Goal: Task Accomplishment & Management: Manage account settings

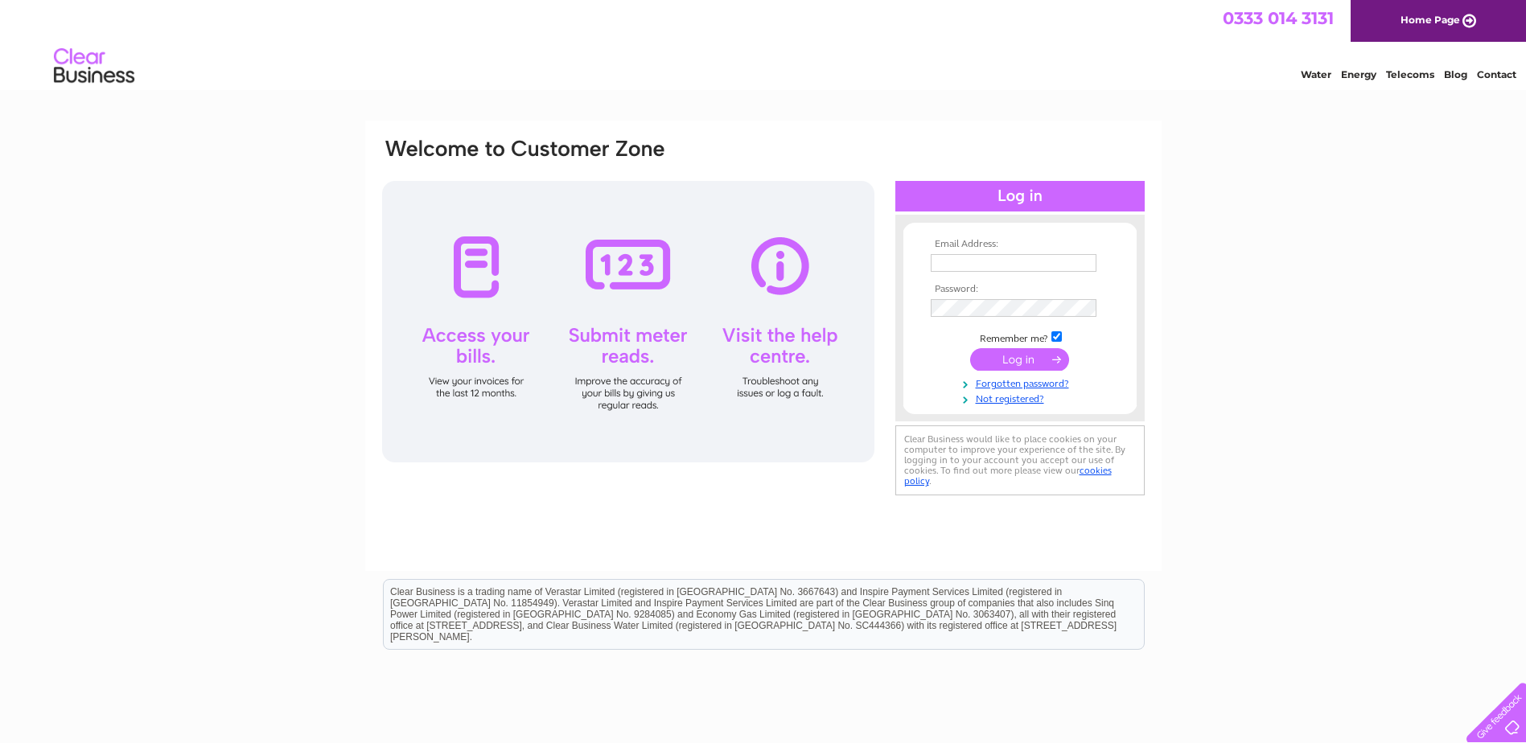
type input "invoices@businesscostconsultants.co.uk"
click at [1025, 360] on input "submit" at bounding box center [1019, 359] width 99 height 23
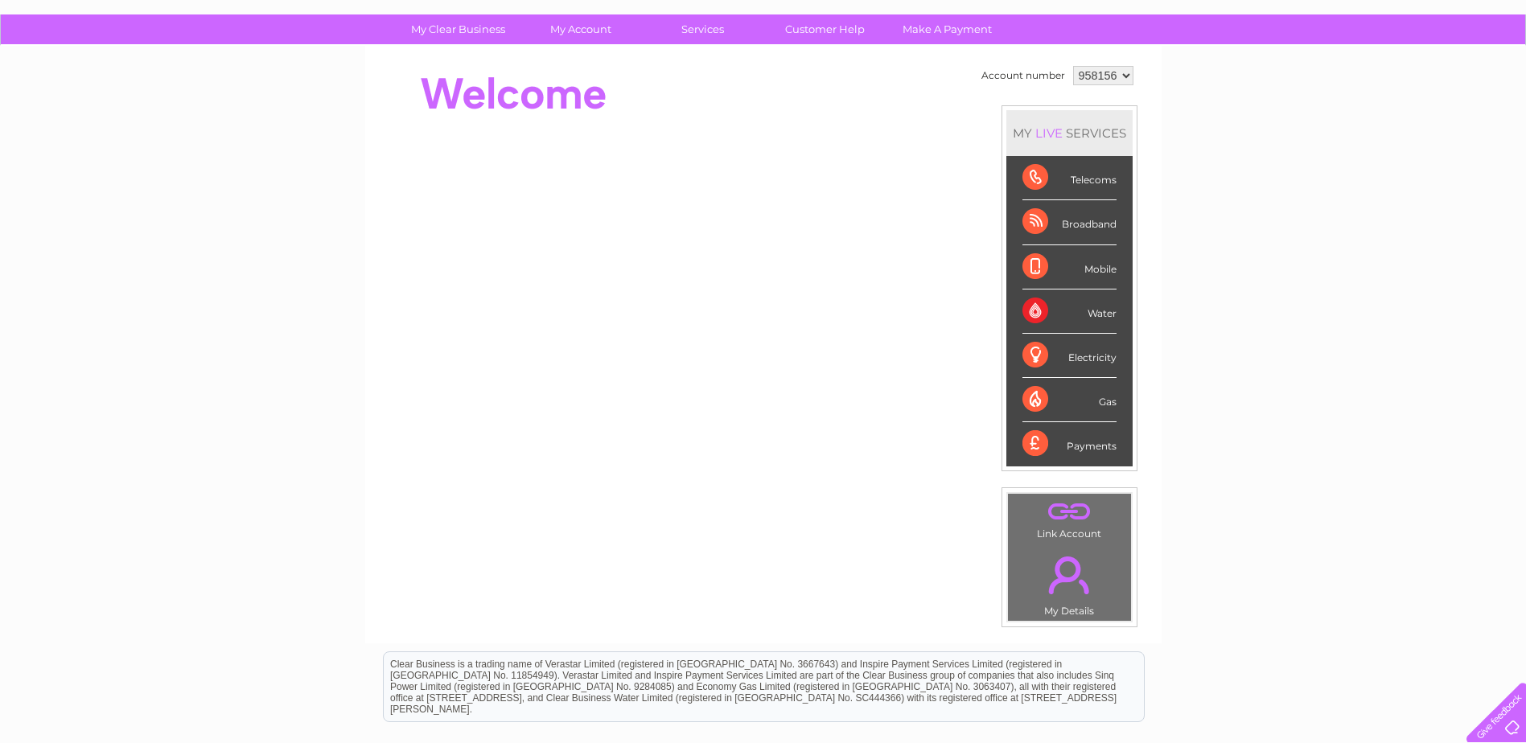
scroll to position [80, 0]
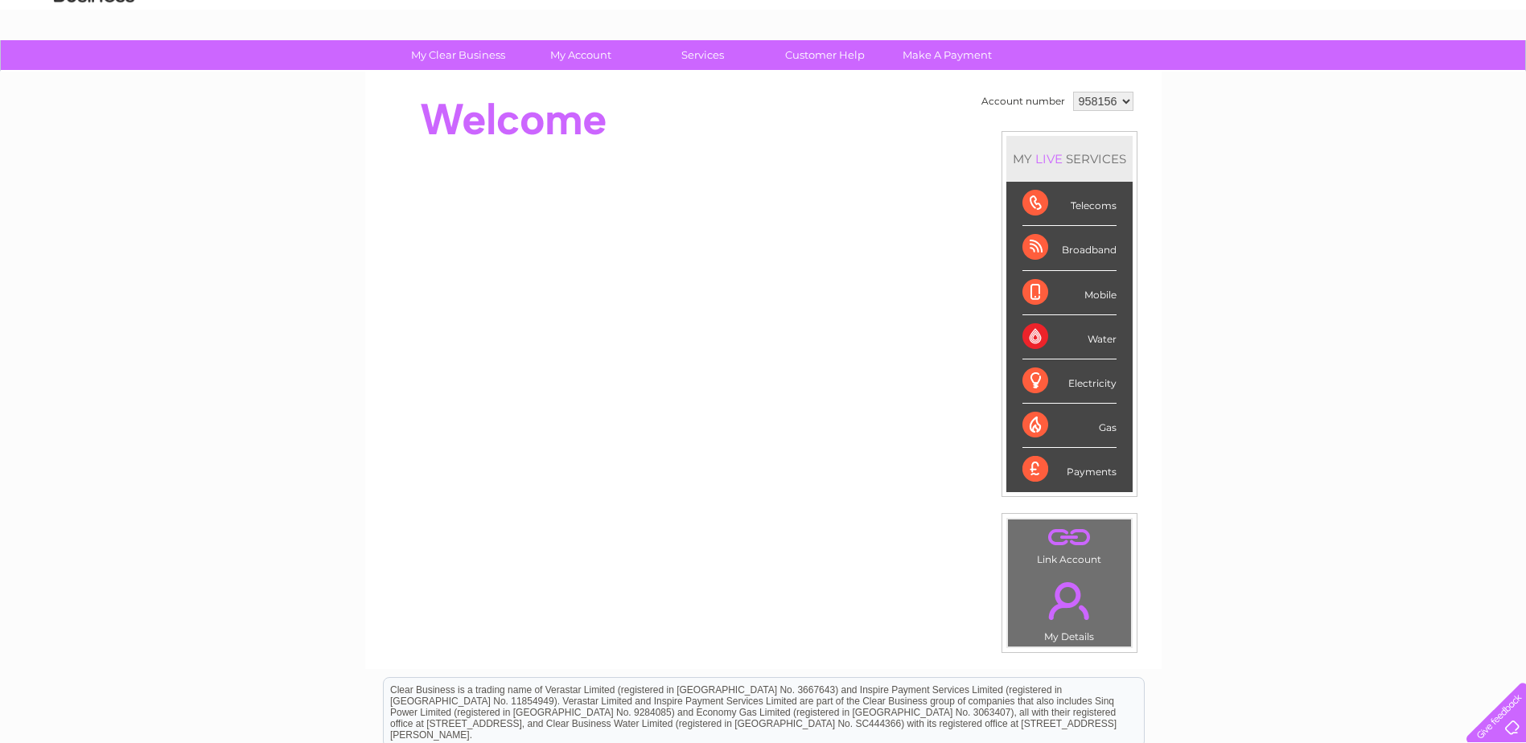
click at [1080, 547] on link "." at bounding box center [1069, 538] width 115 height 28
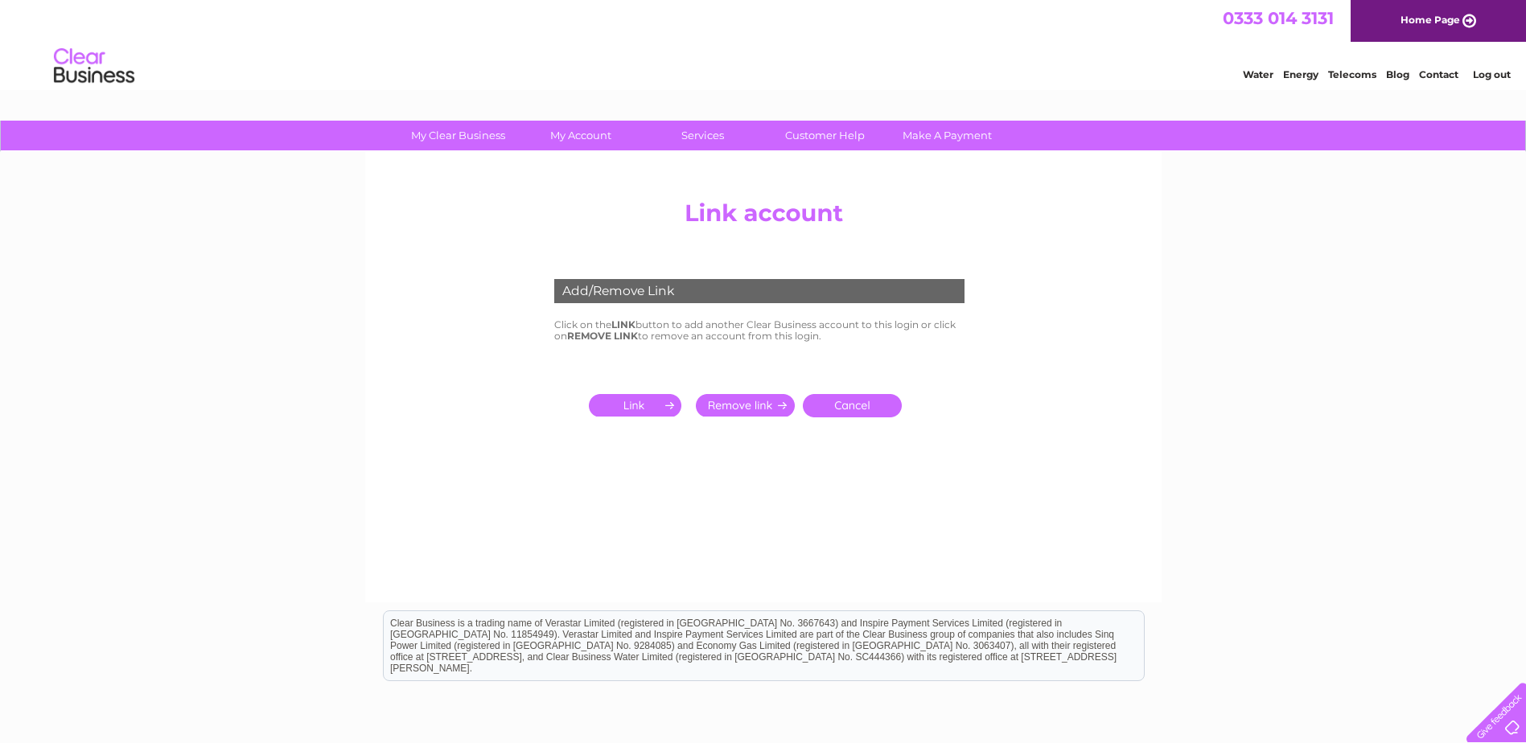
click at [652, 400] on input "submit" at bounding box center [638, 405] width 99 height 23
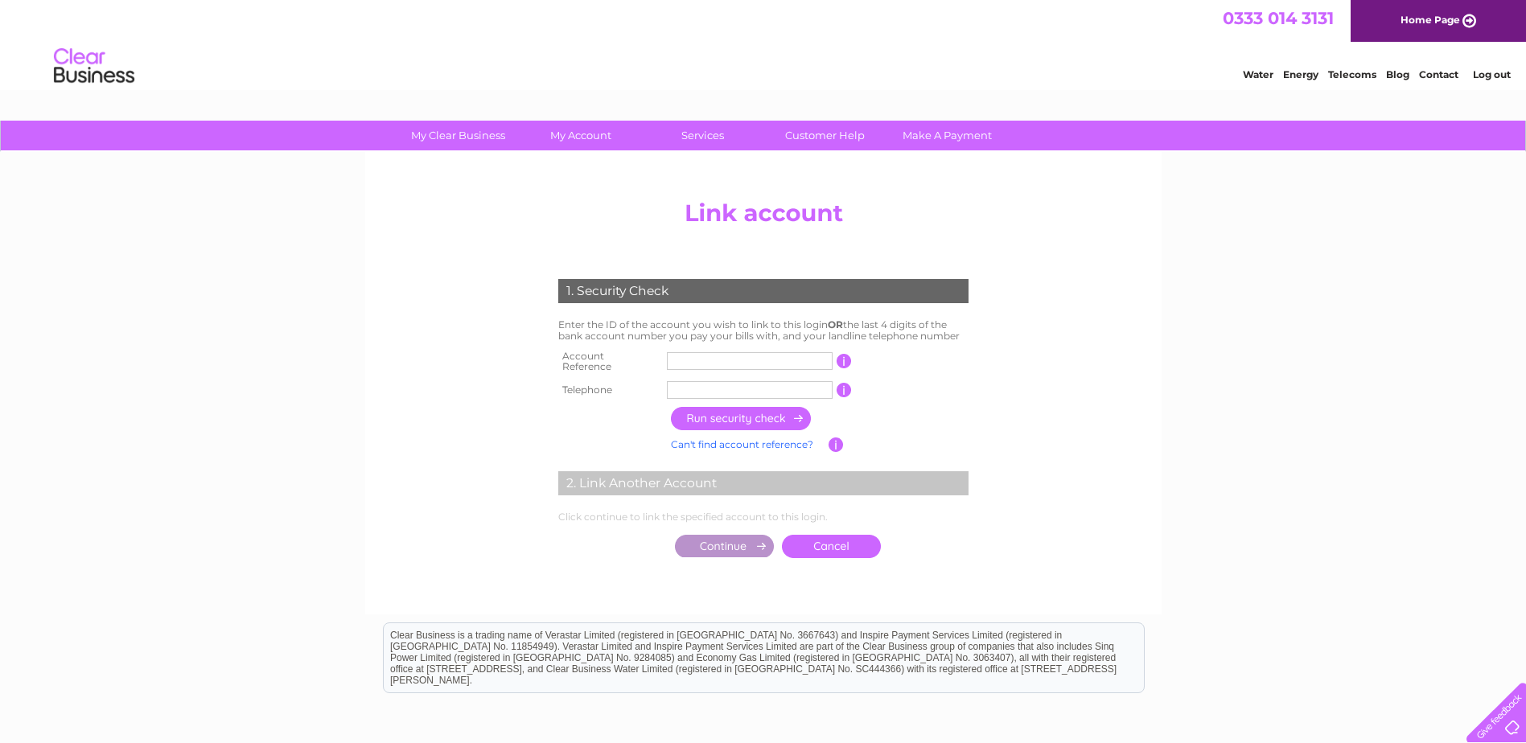
click at [776, 356] on input "text" at bounding box center [750, 361] width 166 height 18
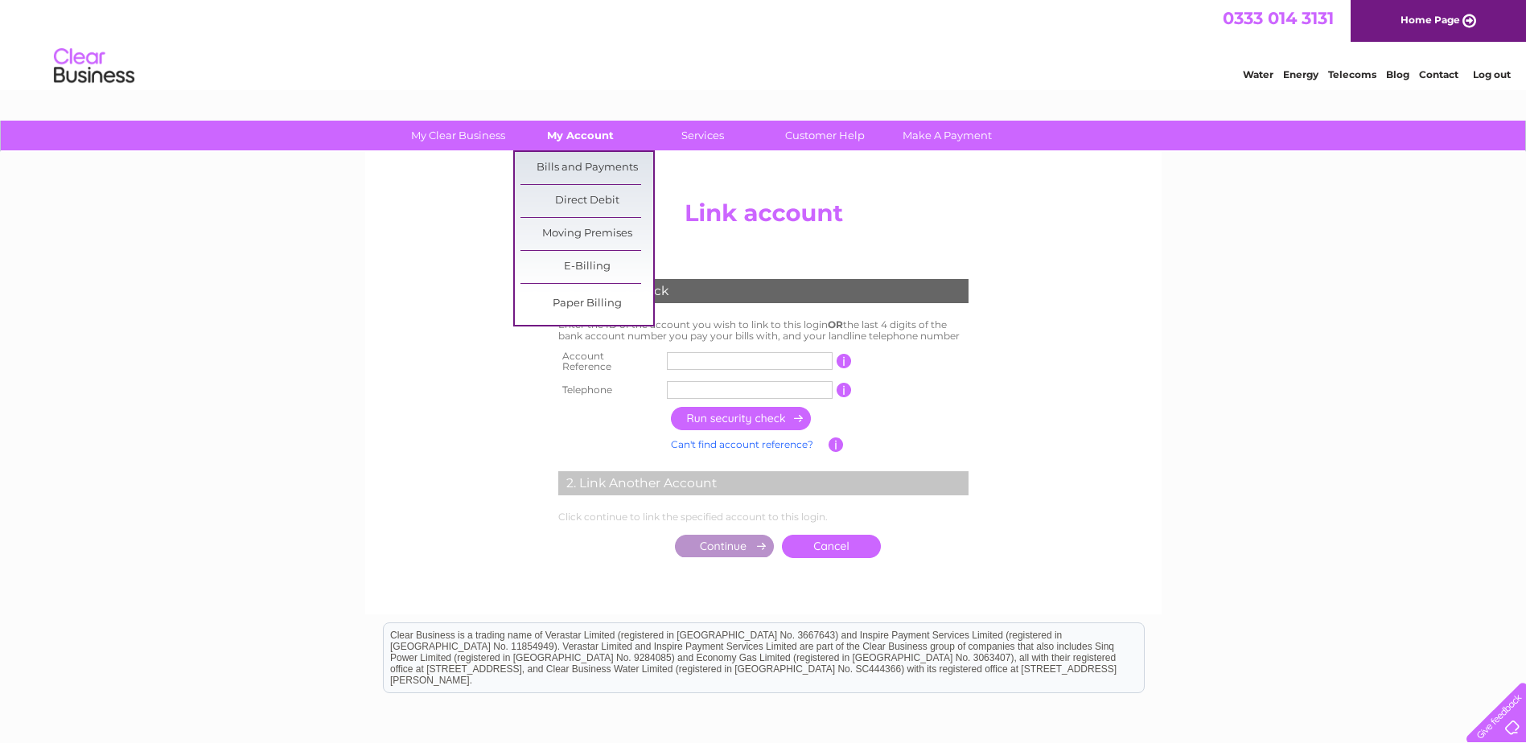
click at [557, 138] on link "My Account" at bounding box center [580, 136] width 133 height 30
